Goal: Task Accomplishment & Management: Manage account settings

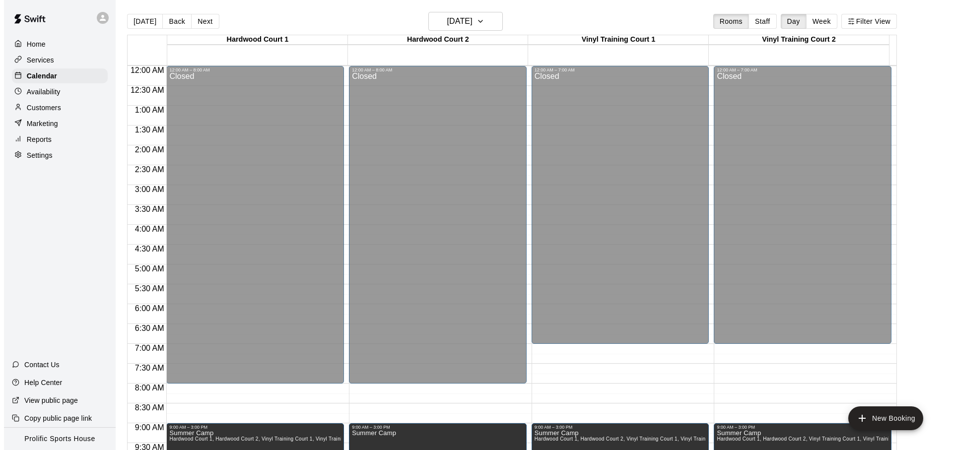
scroll to position [528, 0]
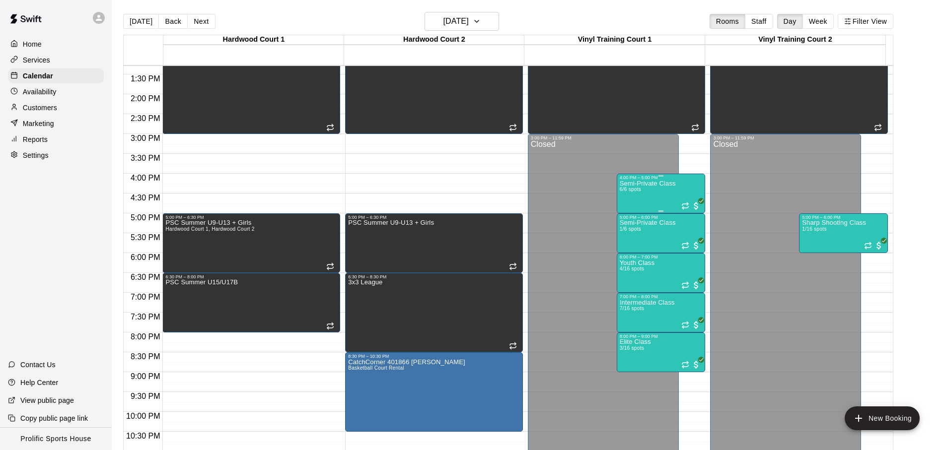
click at [653, 196] on div "Semi-Private Class 6/6 spots" at bounding box center [647, 405] width 56 height 450
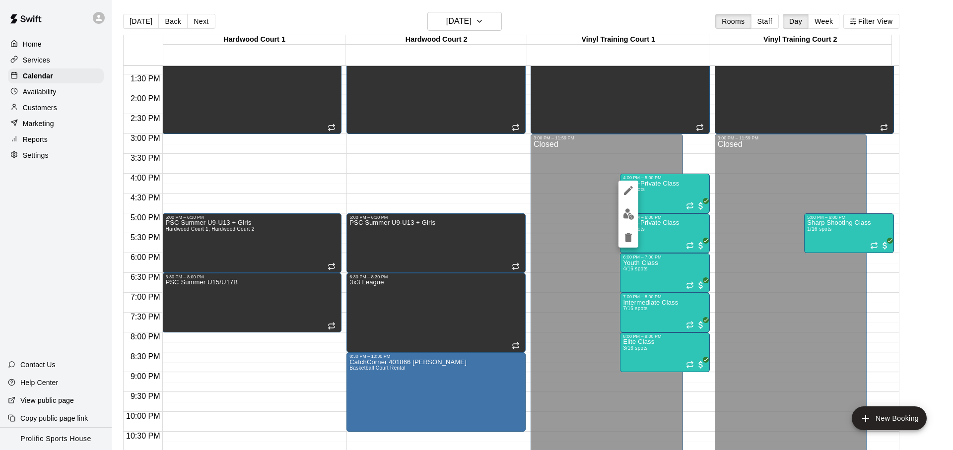
drag, startPoint x: 211, startPoint y: 8, endPoint x: 229, endPoint y: 18, distance: 20.7
click at [214, 9] on div at bounding box center [476, 225] width 953 height 450
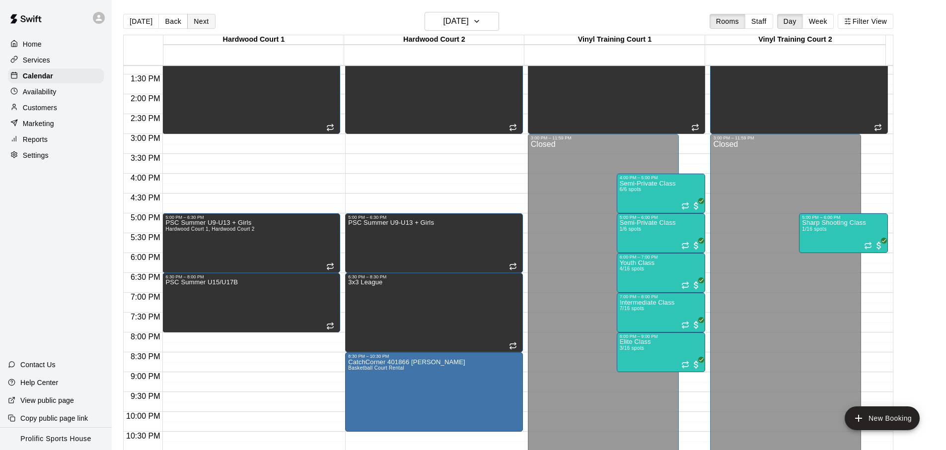
click at [206, 24] on button "Next" at bounding box center [201, 21] width 28 height 15
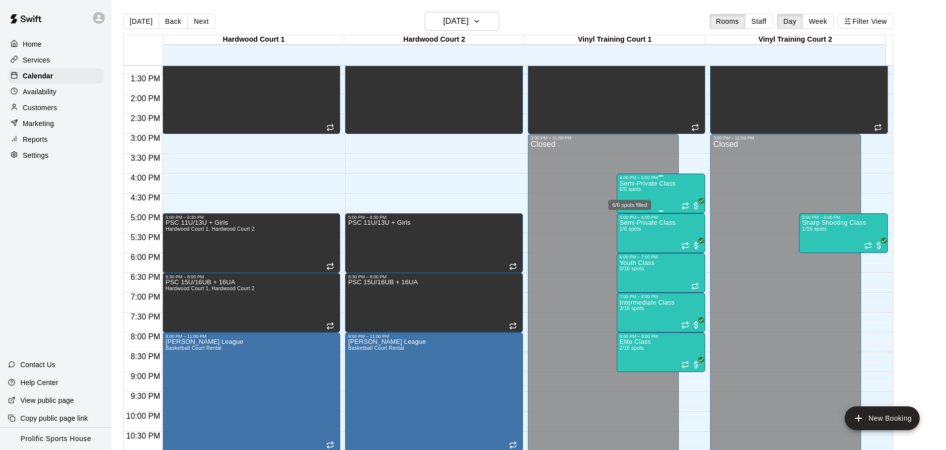
click at [649, 202] on div "6/6 spots filled" at bounding box center [629, 205] width 43 height 10
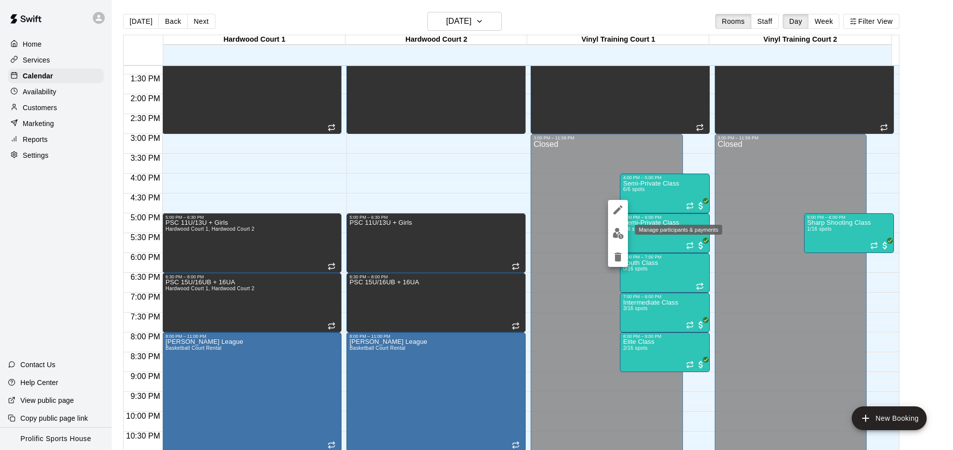
click at [623, 231] on img "edit" at bounding box center [618, 233] width 11 height 11
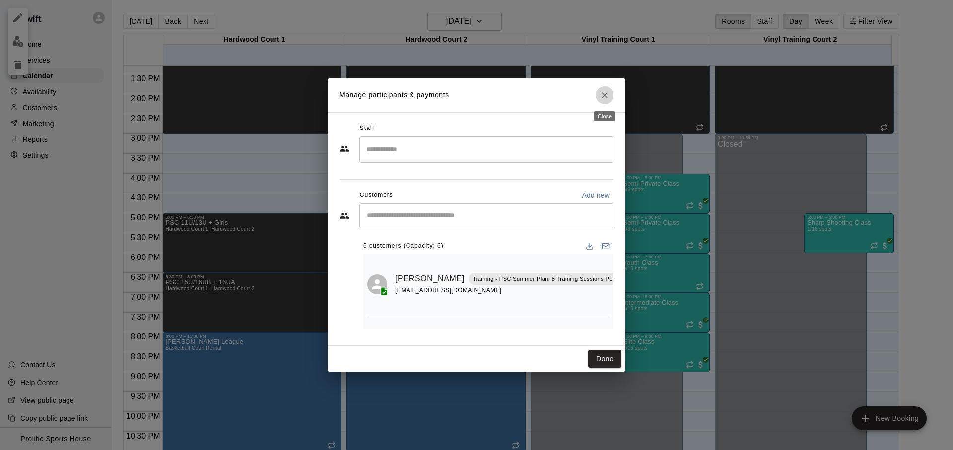
click at [610, 100] on button "Close" at bounding box center [605, 95] width 18 height 18
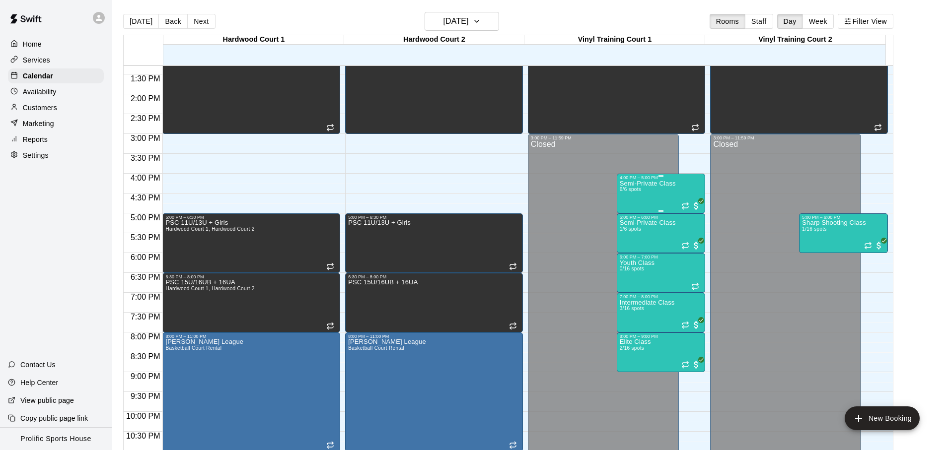
click at [632, 184] on p "Semi-Private Class" at bounding box center [647, 184] width 56 height 0
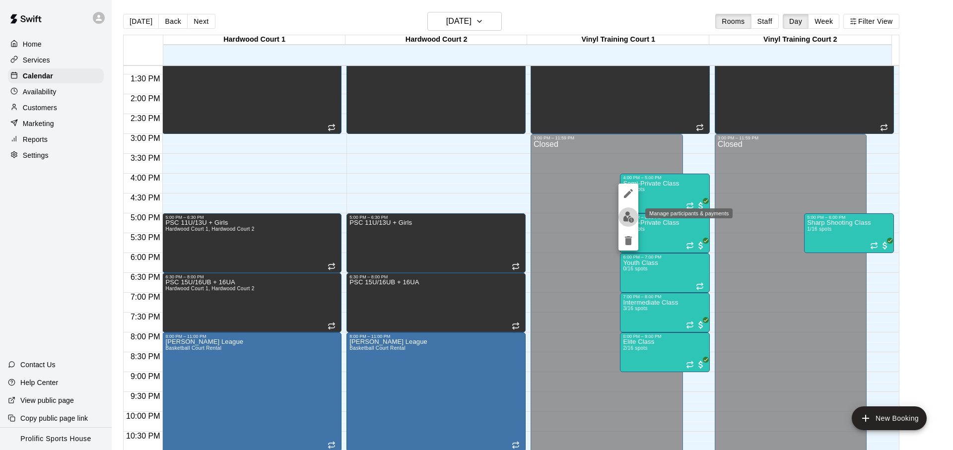
click at [632, 207] on button "edit" at bounding box center [629, 216] width 20 height 19
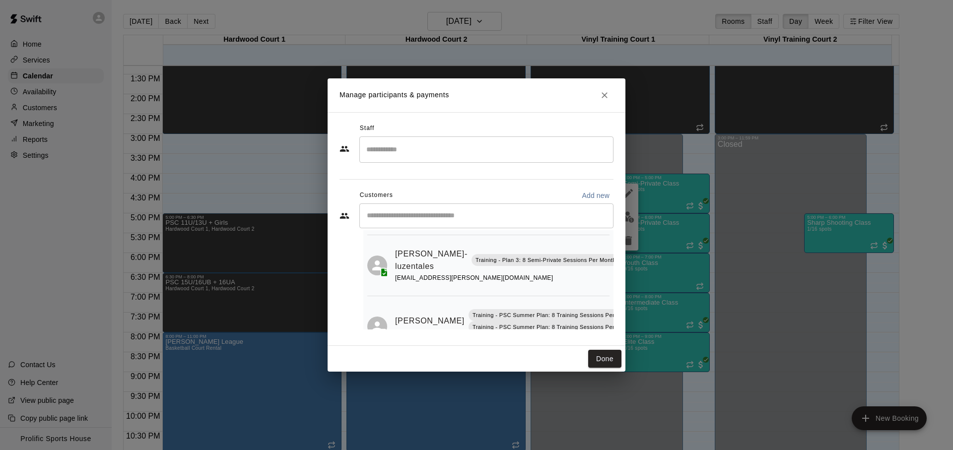
scroll to position [80, 10]
click at [615, 250] on icon "Mark attendance" at bounding box center [618, 248] width 6 height 7
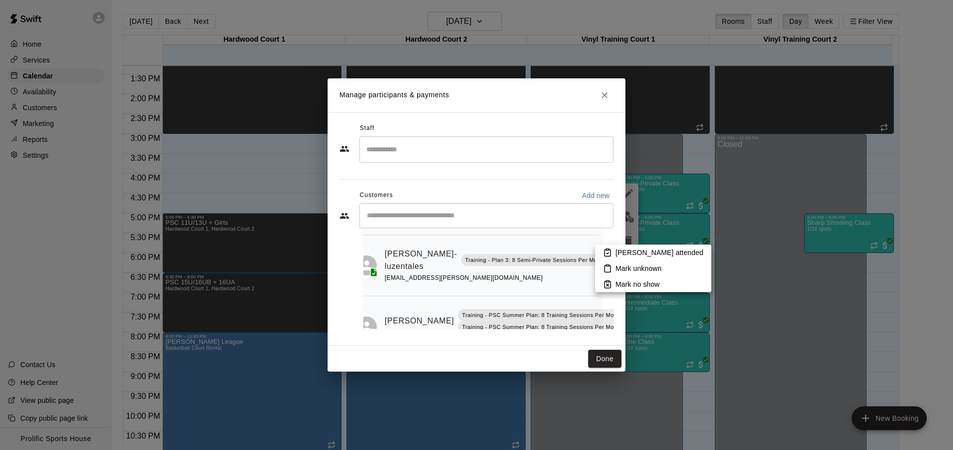
click at [551, 282] on div at bounding box center [476, 225] width 953 height 450
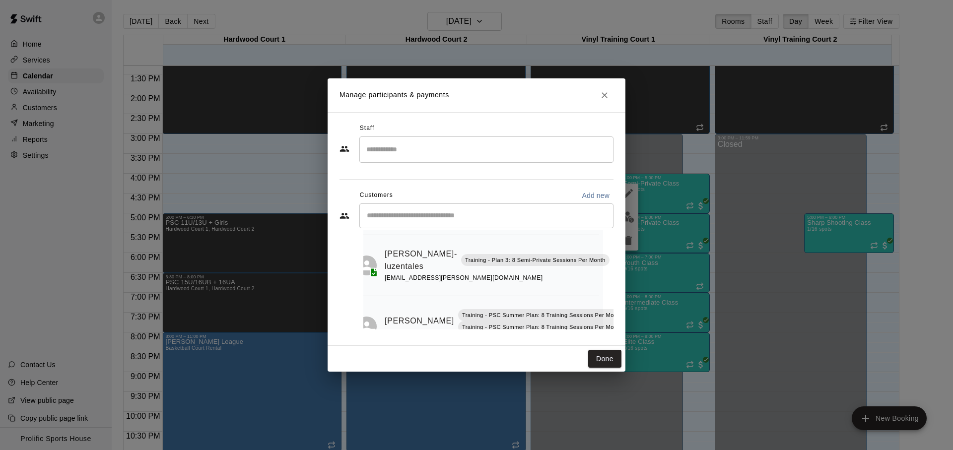
click at [614, 283] on icon "Manage bookings & payment" at bounding box center [619, 283] width 10 height 10
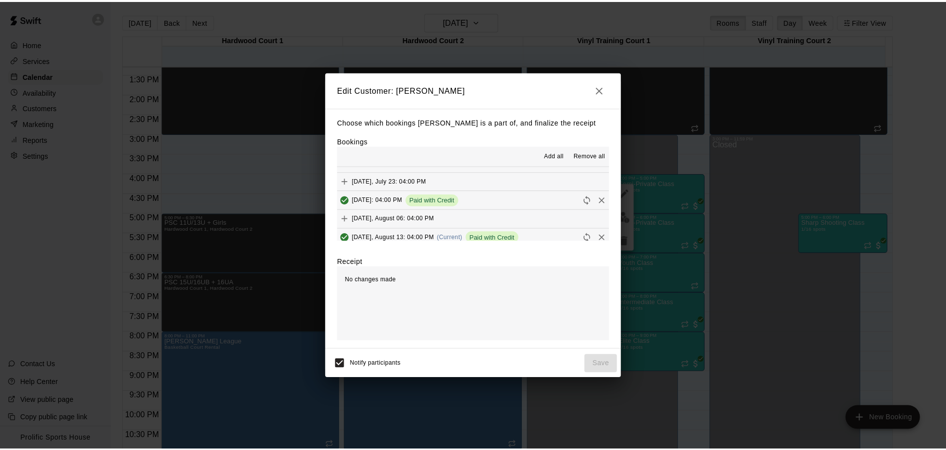
scroll to position [186, 0]
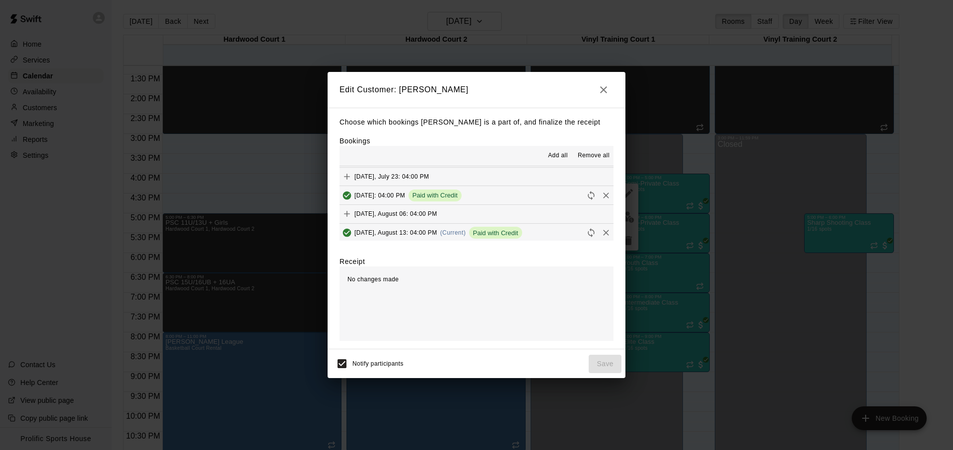
click at [550, 231] on button "[DATE], August 13: 04:00 PM (Current) Paid with Credit" at bounding box center [477, 233] width 274 height 18
click at [601, 233] on icon "Remove" at bounding box center [606, 233] width 10 height 10
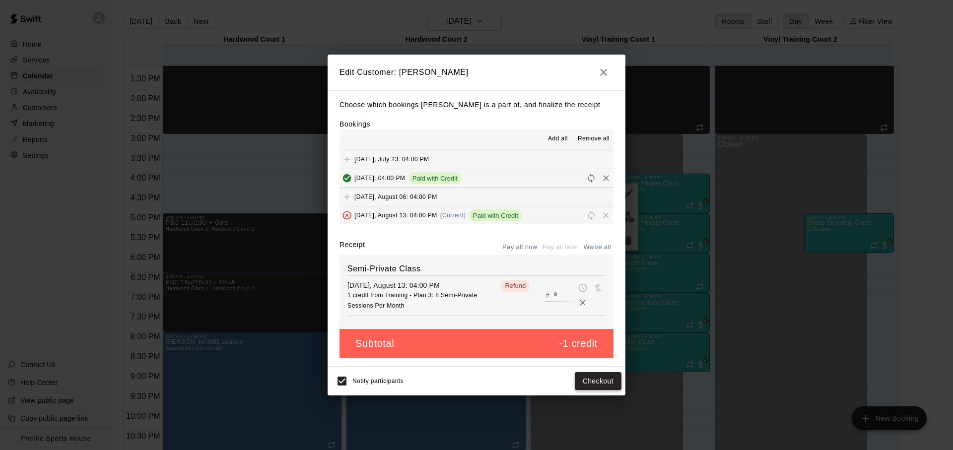
click at [582, 382] on button "Checkout" at bounding box center [598, 381] width 47 height 18
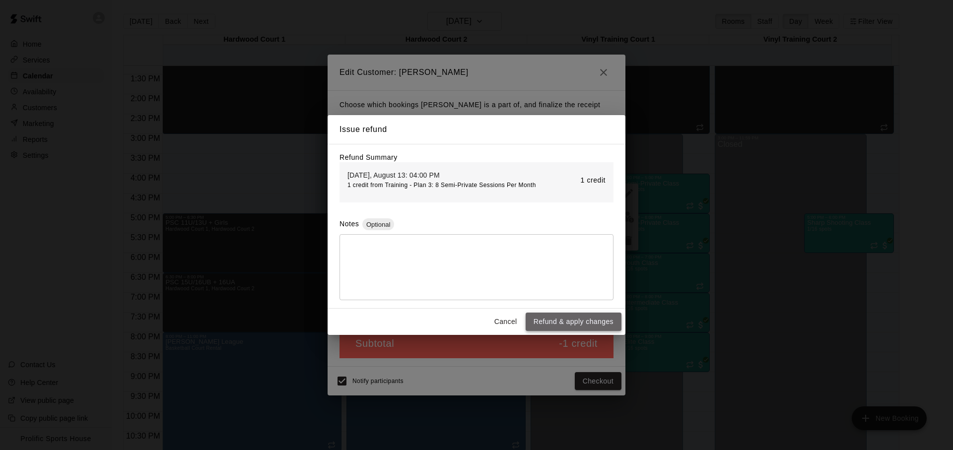
click at [565, 321] on button "Refund & apply changes" at bounding box center [574, 322] width 96 height 18
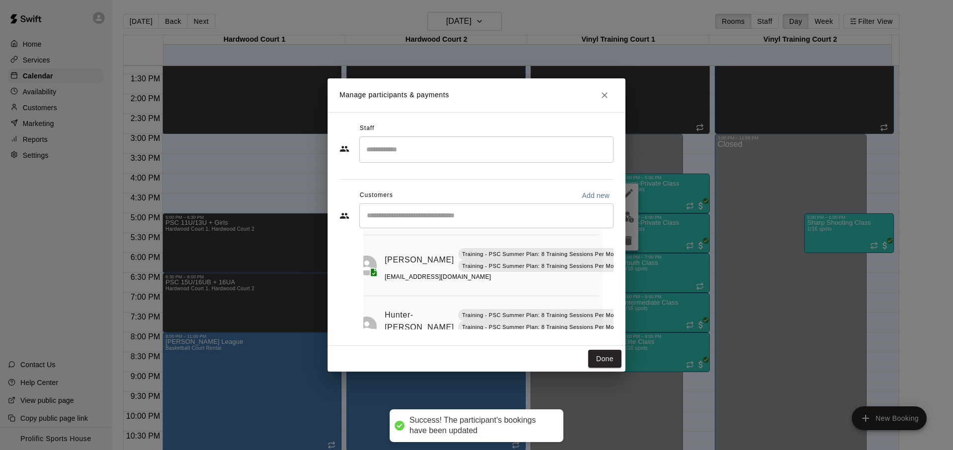
click at [227, 204] on div "Manage participants & payments Staff ​ Customers Add new ​ 5 customers (Capacit…" at bounding box center [476, 225] width 953 height 450
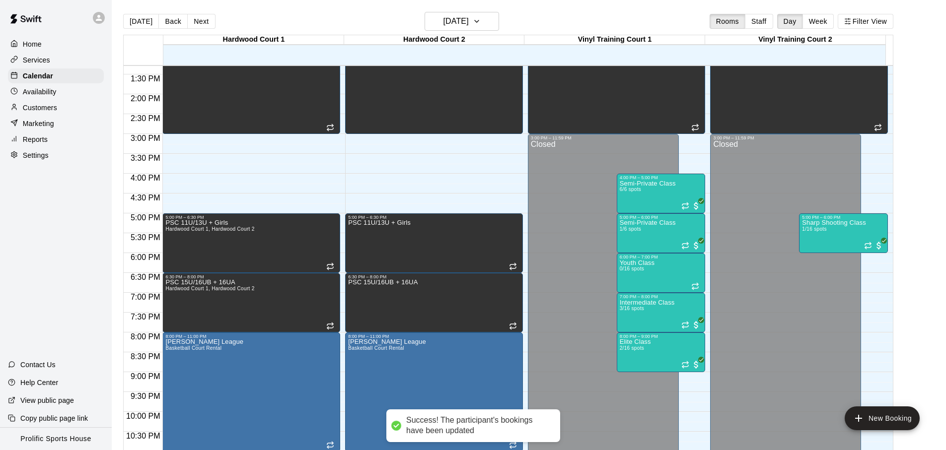
click at [68, 111] on div "Customers" at bounding box center [56, 107] width 96 height 15
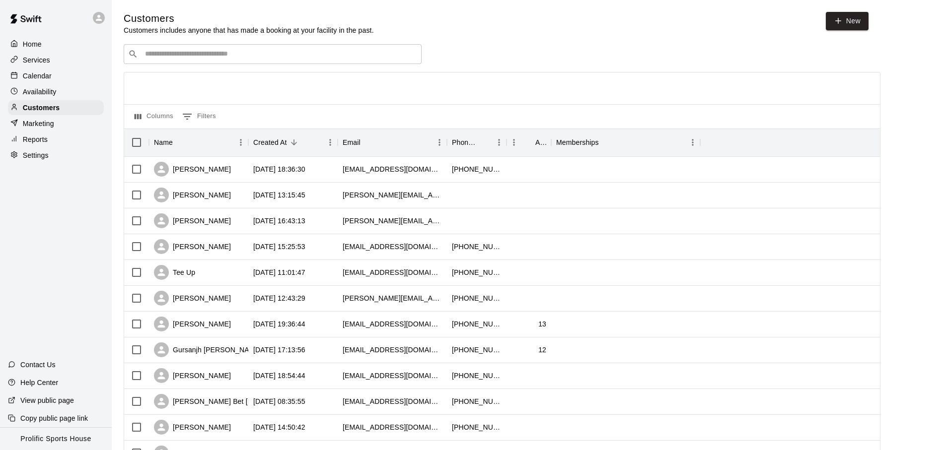
click at [231, 48] on div "​ ​" at bounding box center [273, 54] width 298 height 20
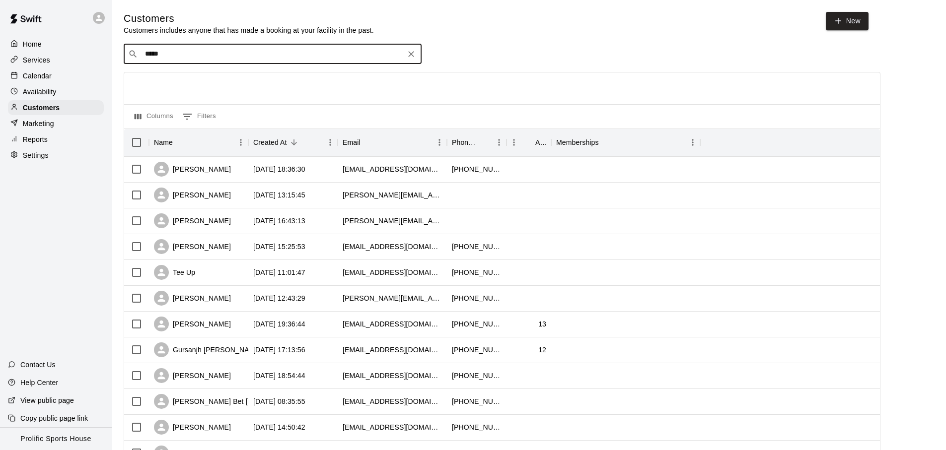
type input "******"
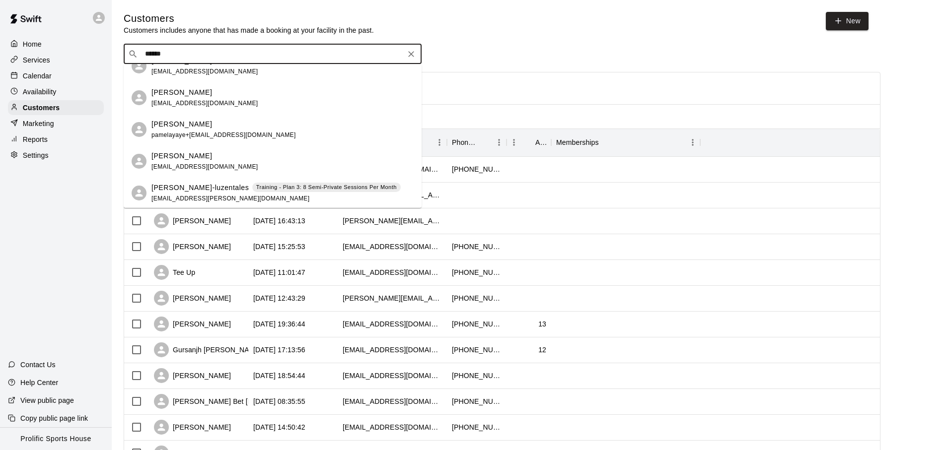
scroll to position [936, 0]
click at [269, 182] on div "Training - Plan 3: 8 Semi-Private Sessions Per Month" at bounding box center [326, 187] width 148 height 10
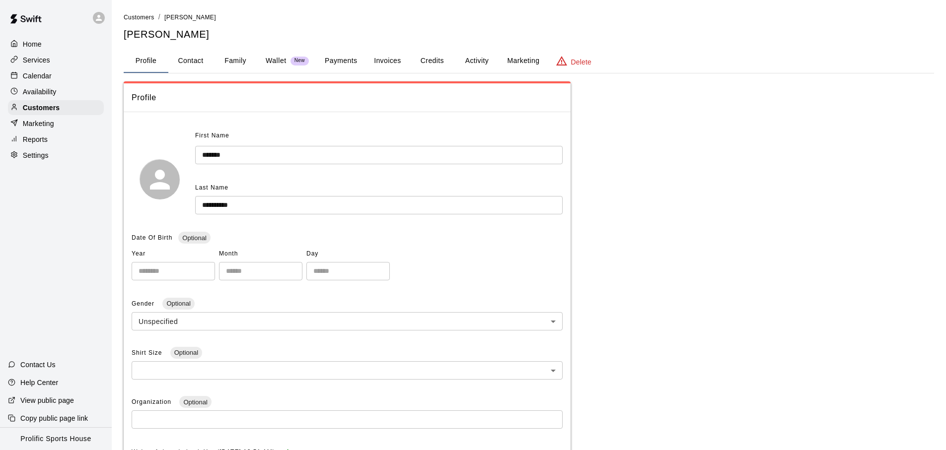
click at [430, 66] on button "Credits" at bounding box center [432, 61] width 45 height 24
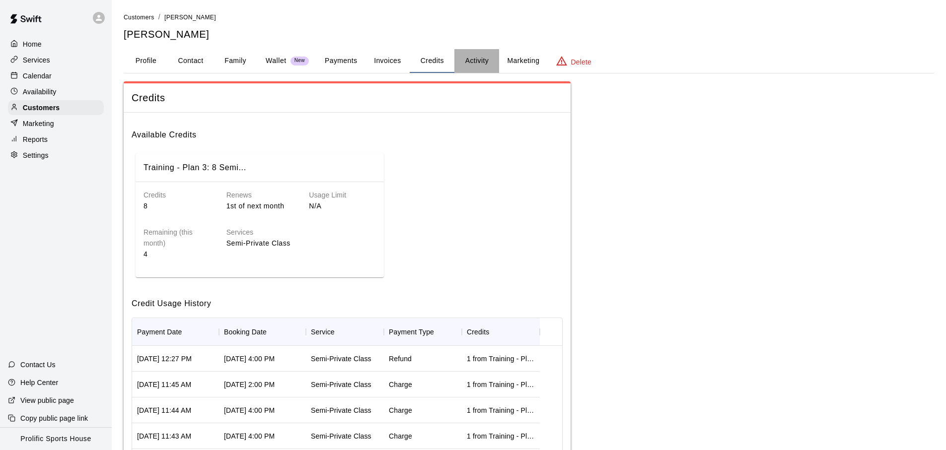
click at [471, 69] on button "Activity" at bounding box center [476, 61] width 45 height 24
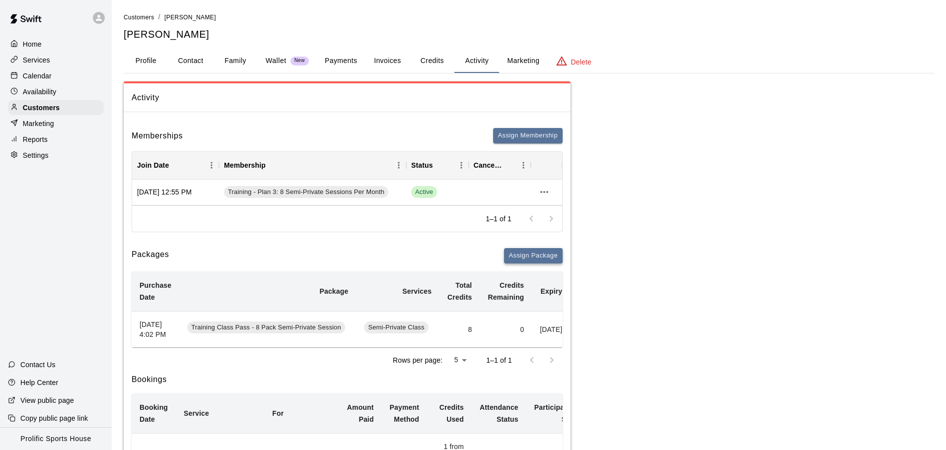
click at [531, 252] on button "Assign Package" at bounding box center [533, 255] width 59 height 15
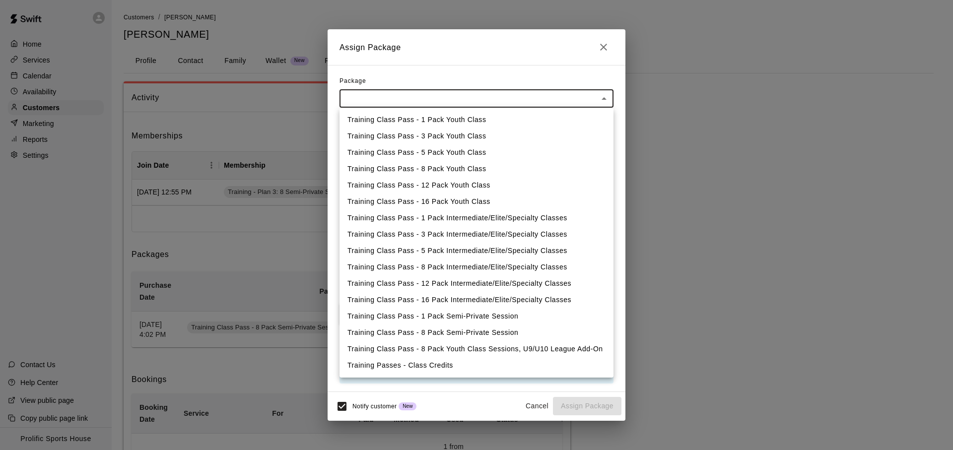
click at [433, 367] on li "Training Passes - Class Credits" at bounding box center [477, 365] width 274 height 16
type input "**********"
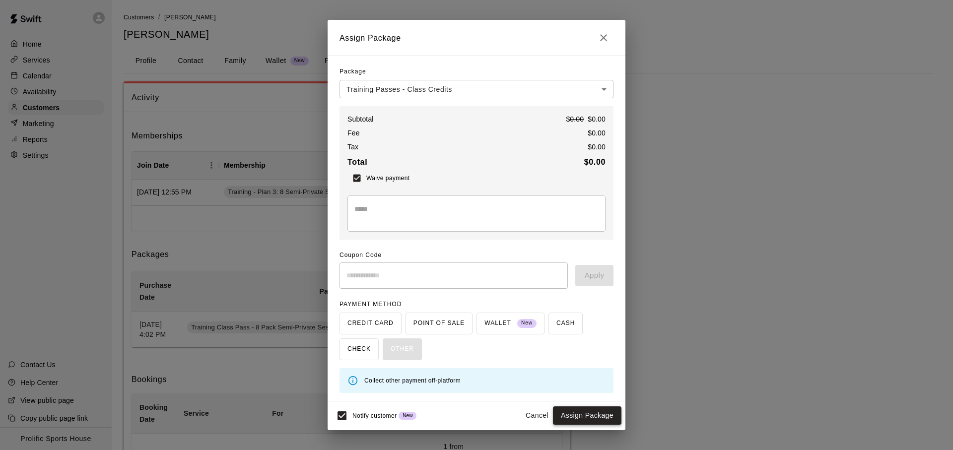
click at [594, 416] on button "Assign Package" at bounding box center [587, 416] width 69 height 18
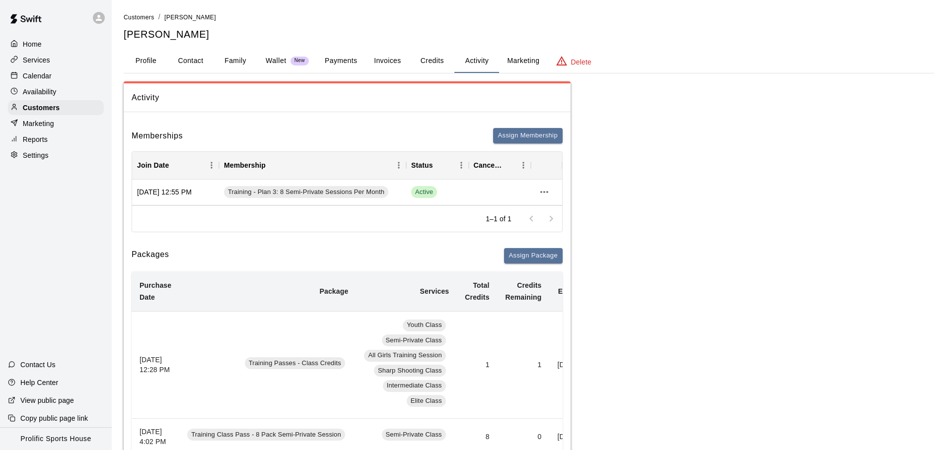
click at [69, 79] on div "Calendar" at bounding box center [56, 76] width 96 height 15
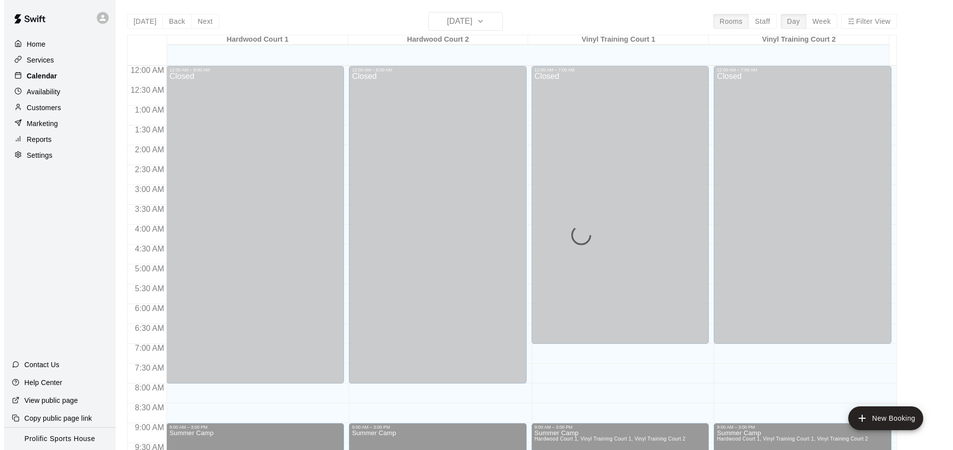
scroll to position [495, 0]
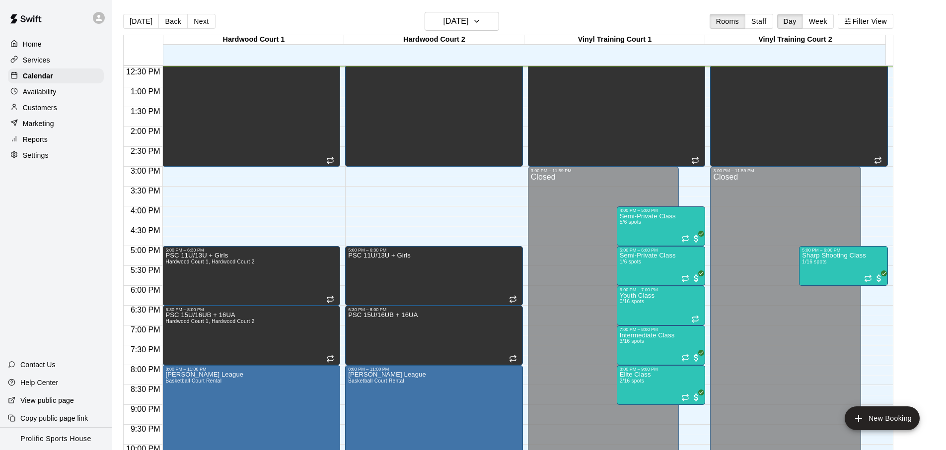
click at [630, 12] on div "[DATE] Back [DATE][DATE] Rooms Staff Day Week Filter View" at bounding box center [508, 23] width 770 height 23
click at [647, 224] on div "Semi-Private Class 5/6 spots" at bounding box center [647, 438] width 56 height 450
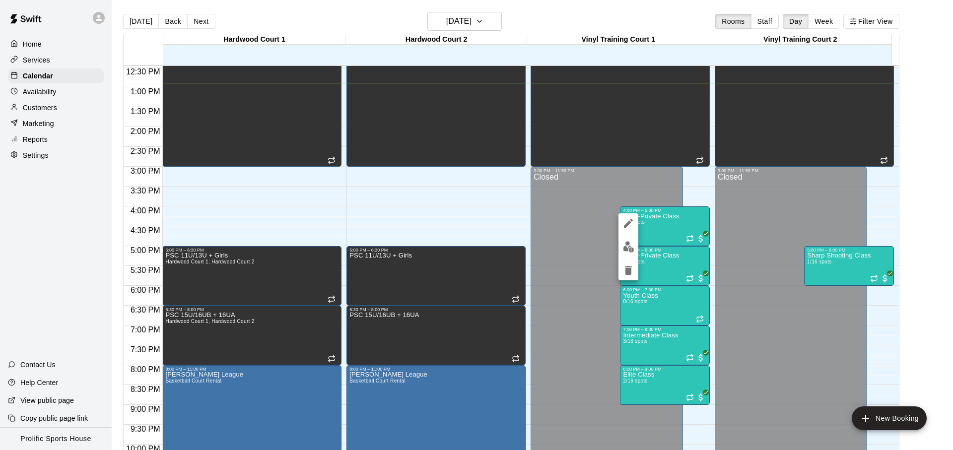
click at [628, 252] on img "edit" at bounding box center [628, 246] width 11 height 11
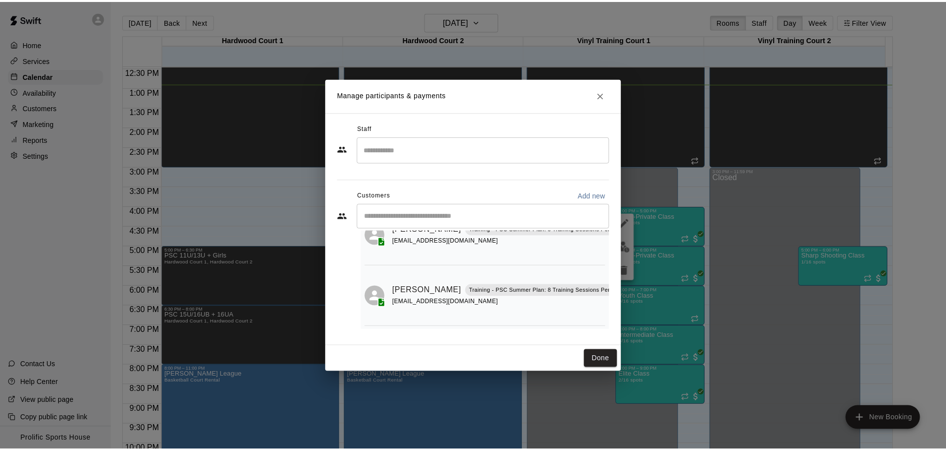
scroll to position [296, 0]
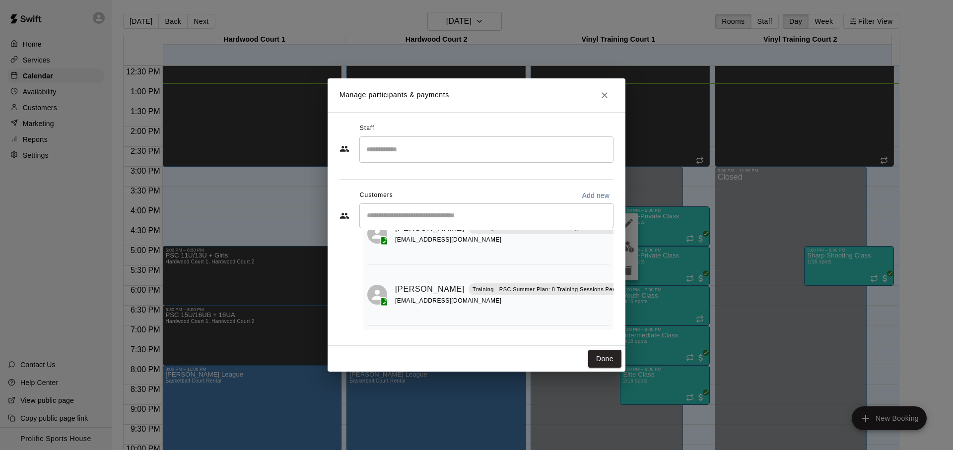
click at [609, 101] on button "Close" at bounding box center [605, 95] width 18 height 18
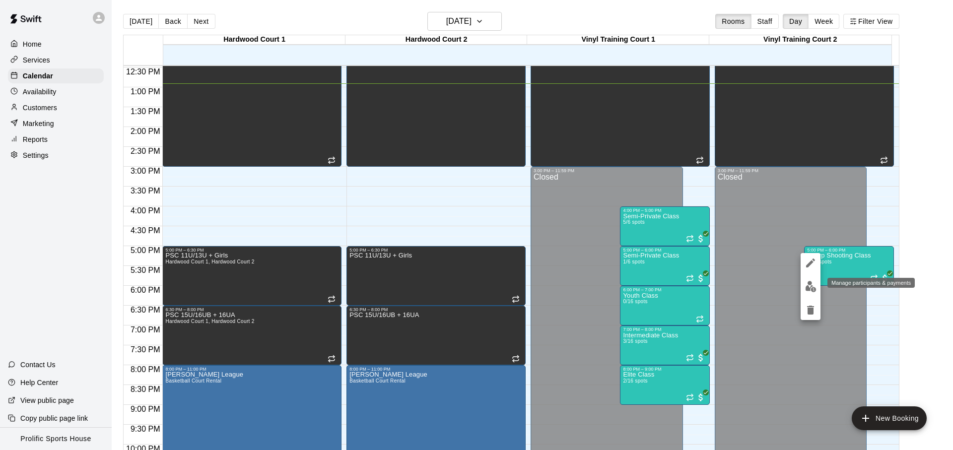
click at [810, 282] on img "edit" at bounding box center [810, 286] width 11 height 11
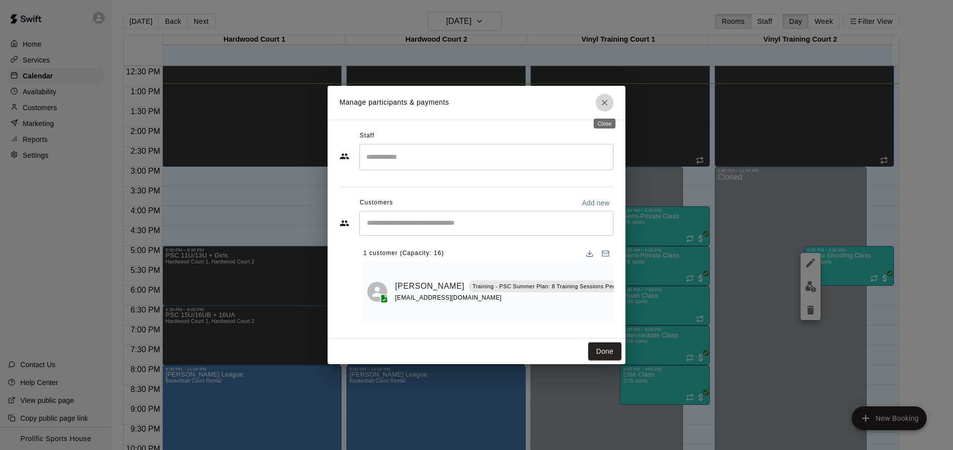
click at [609, 103] on icon "Close" at bounding box center [605, 103] width 10 height 10
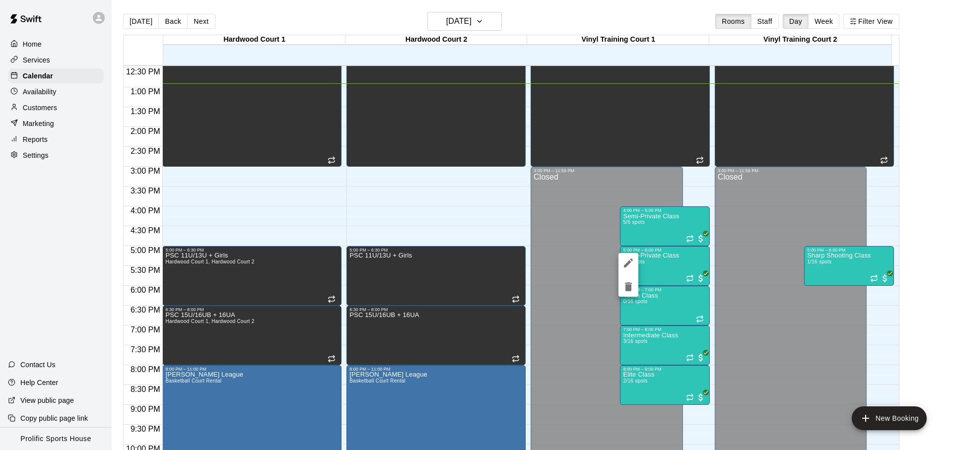
click at [716, 257] on div at bounding box center [476, 225] width 953 height 450
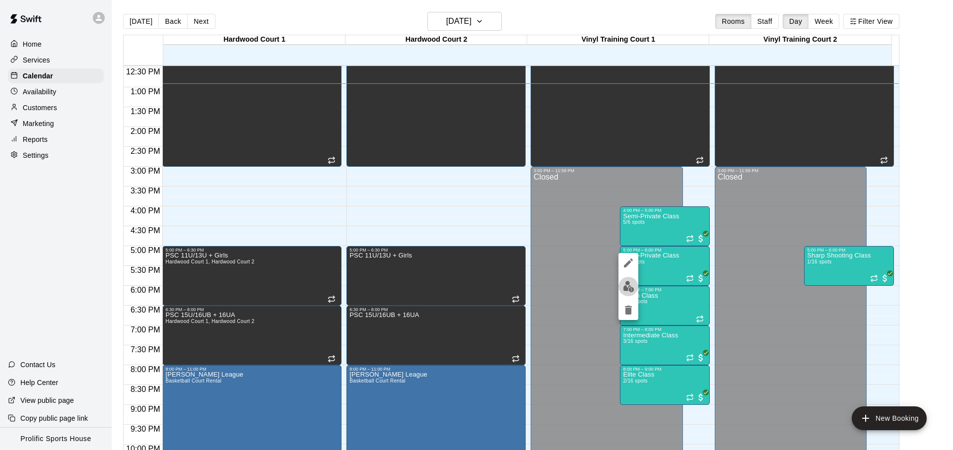
click at [637, 286] on button "edit" at bounding box center [629, 286] width 20 height 19
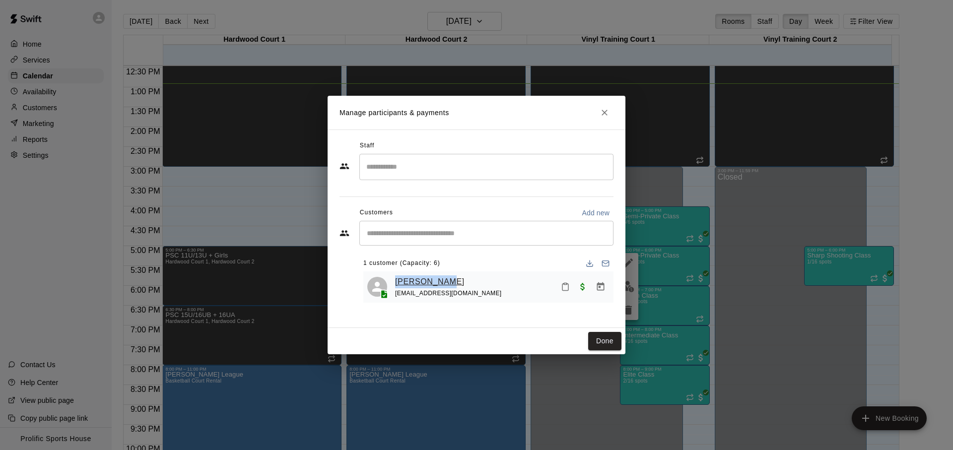
drag, startPoint x: 448, startPoint y: 282, endPoint x: 395, endPoint y: 280, distance: 53.2
click at [395, 280] on div "[PERSON_NAME]" at bounding box center [448, 281] width 107 height 13
click at [480, 276] on div "[PERSON_NAME] [EMAIL_ADDRESS][DOMAIN_NAME]" at bounding box center [502, 286] width 214 height 23
click at [604, 108] on icon "Close" at bounding box center [605, 113] width 10 height 10
